Goal: Task Accomplishment & Management: Manage account settings

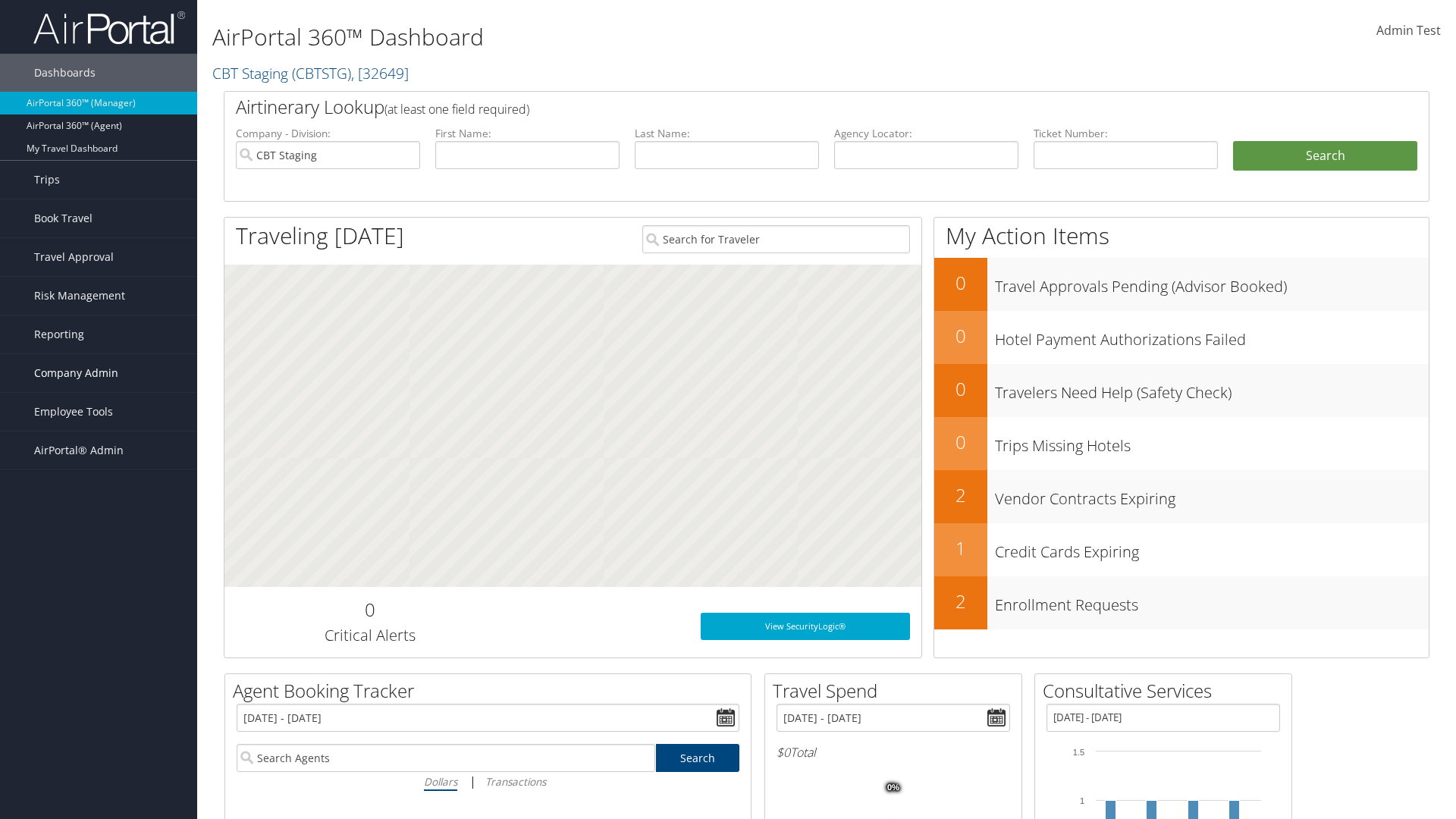
click at [98, 373] on span "Company Admin" at bounding box center [76, 372] width 84 height 38
click at [98, 517] on link "Travel Agency Contacts" at bounding box center [98, 517] width 197 height 23
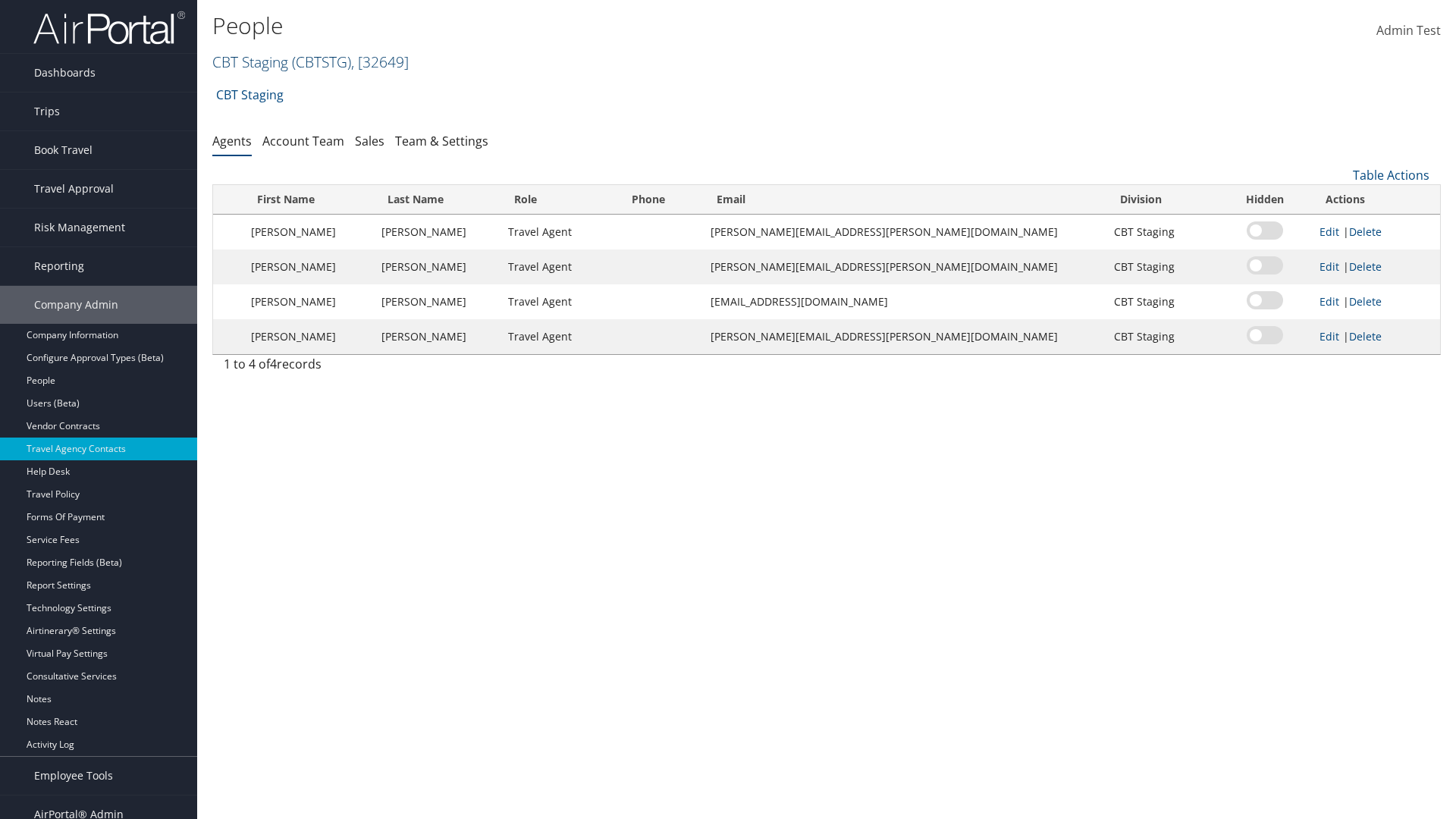
click at [250, 61] on link "CBT Staging ( CBTSTG ) , [ 32649 ]" at bounding box center [311, 61] width 197 height 20
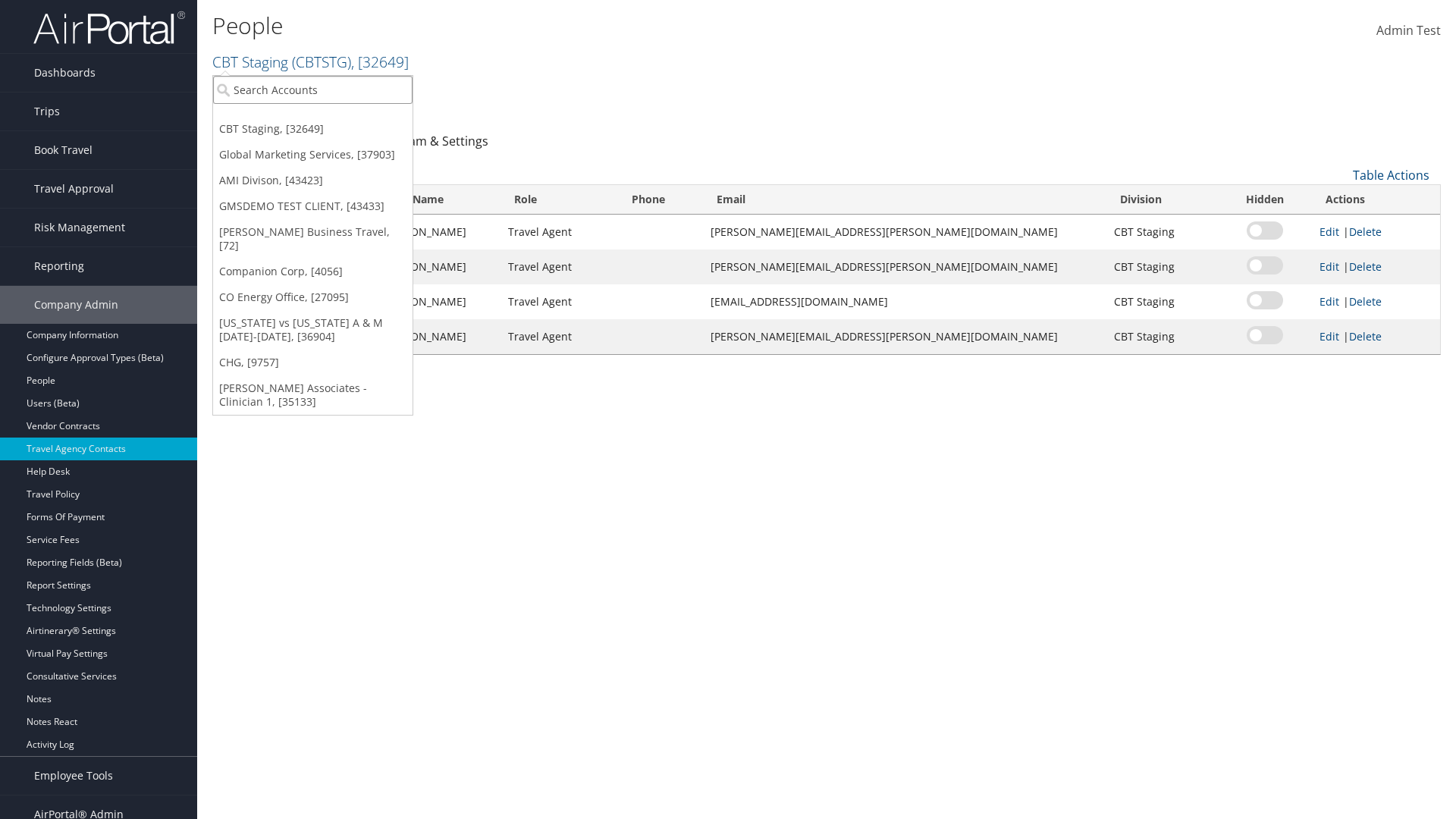
click at [313, 90] on input "search" at bounding box center [313, 90] width 199 height 28
type input "Global Marketing Services"
click at [327, 118] on div "Global Marketing Services (301946), [37903]" at bounding box center [327, 118] width 244 height 14
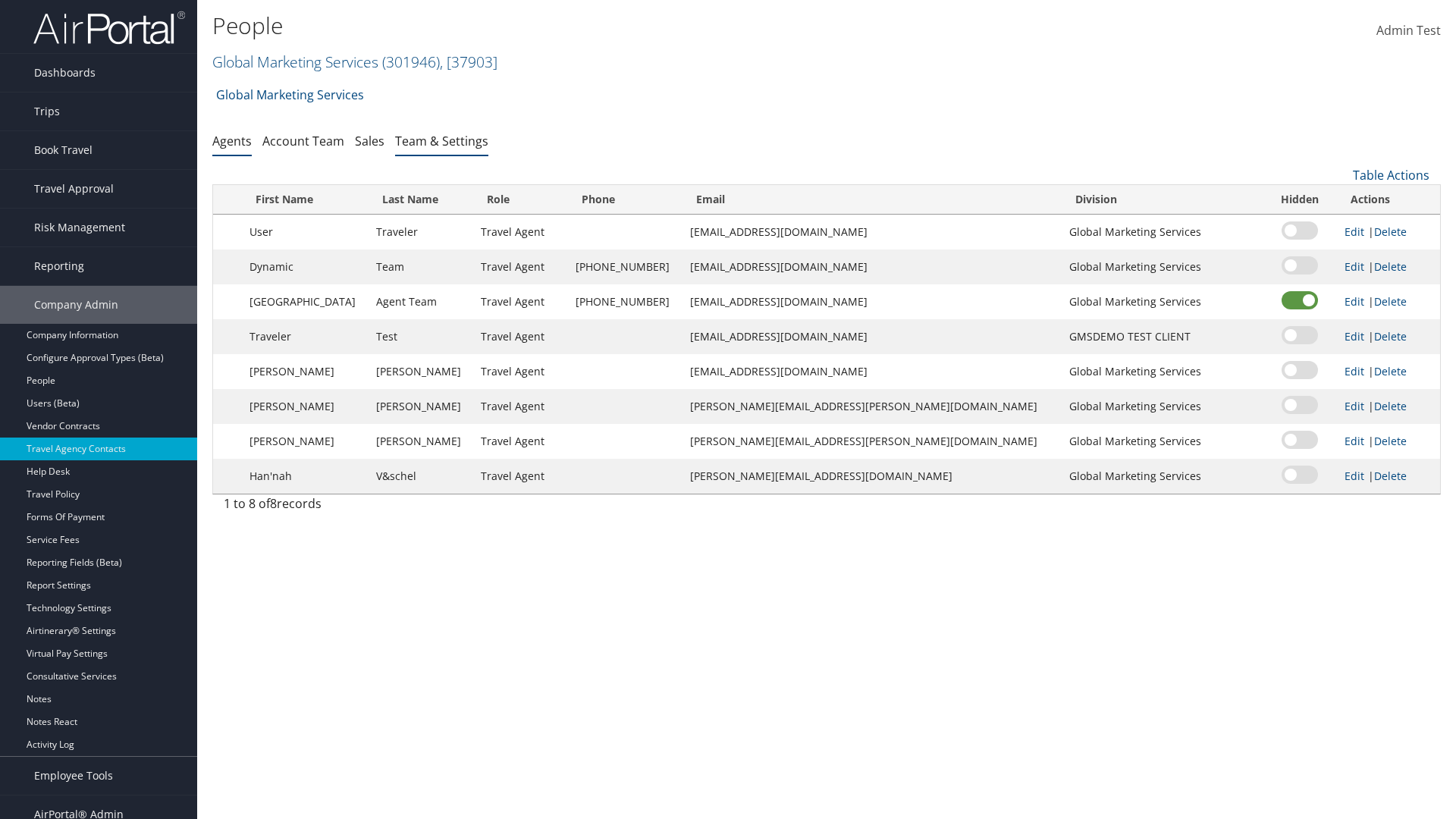
click at [442, 140] on link "Team & Settings" at bounding box center [442, 140] width 93 height 17
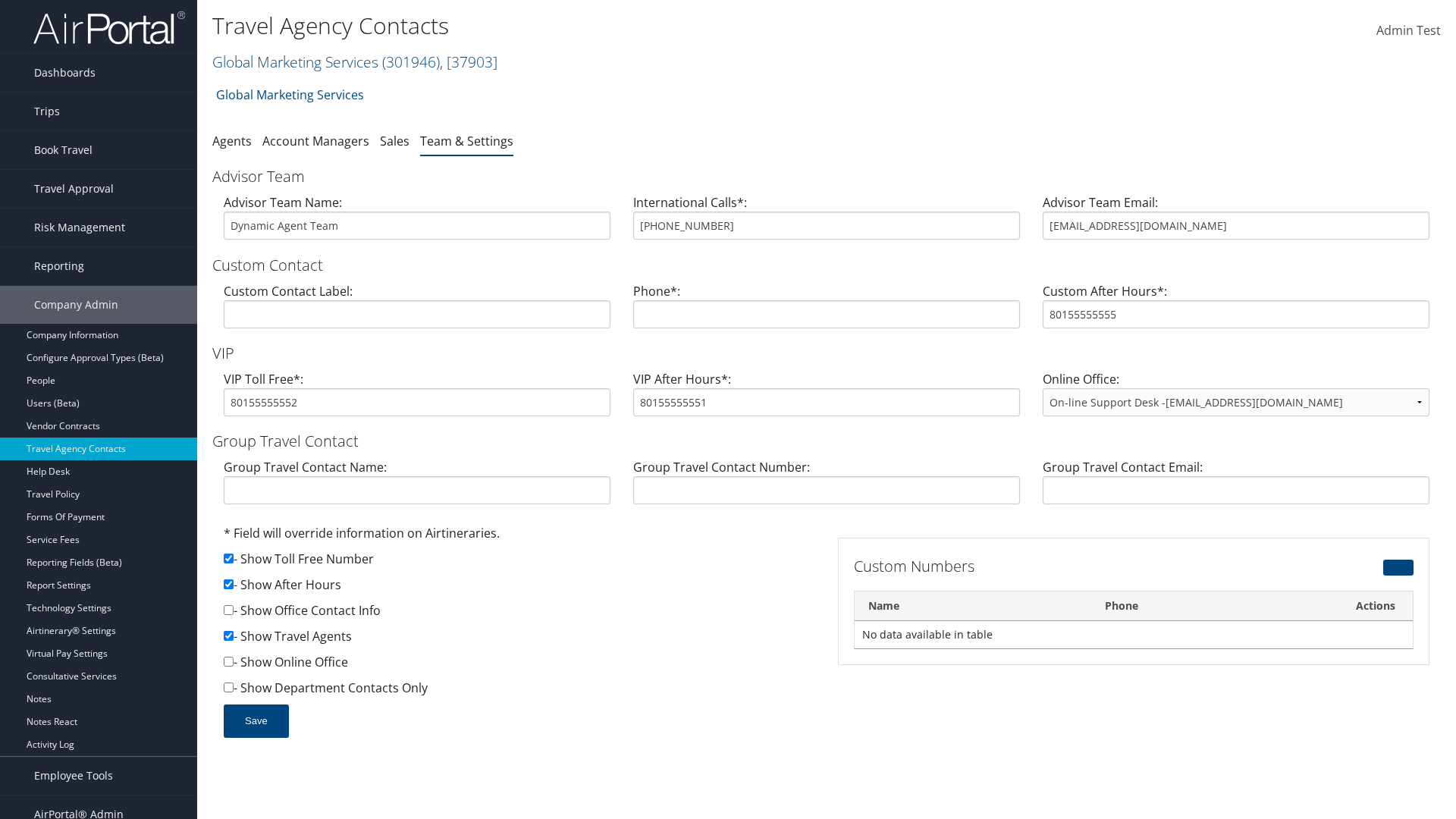
click at [228, 584] on input "checkbox" at bounding box center [228, 584] width 10 height 10
checkbox input "false"
click at [256, 720] on button "Save" at bounding box center [256, 721] width 65 height 33
click at [228, 584] on input "checkbox" at bounding box center [228, 584] width 10 height 10
checkbox input "true"
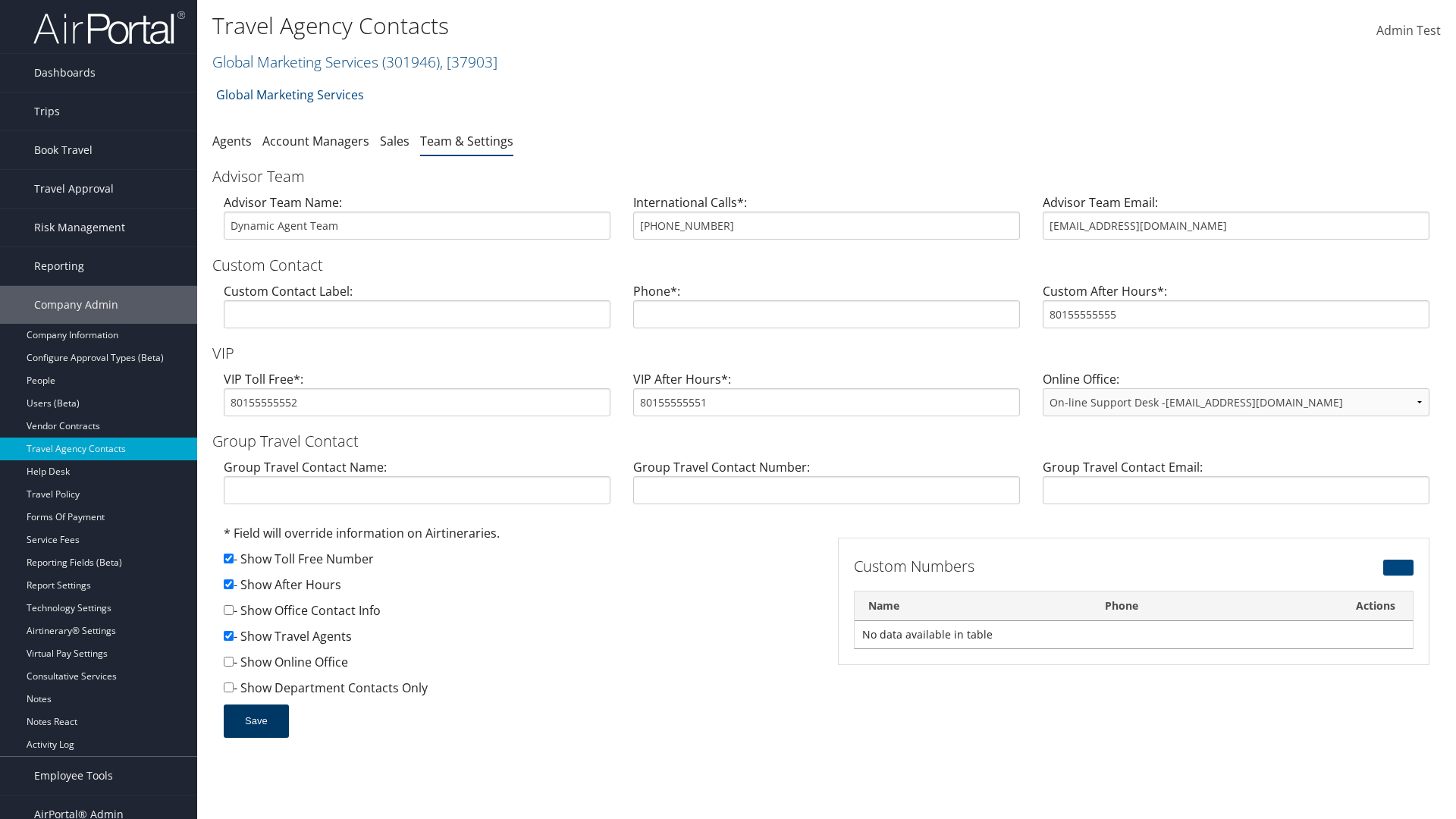
click at [256, 720] on button "Save" at bounding box center [256, 721] width 65 height 33
